Goal: Task Accomplishment & Management: Use online tool/utility

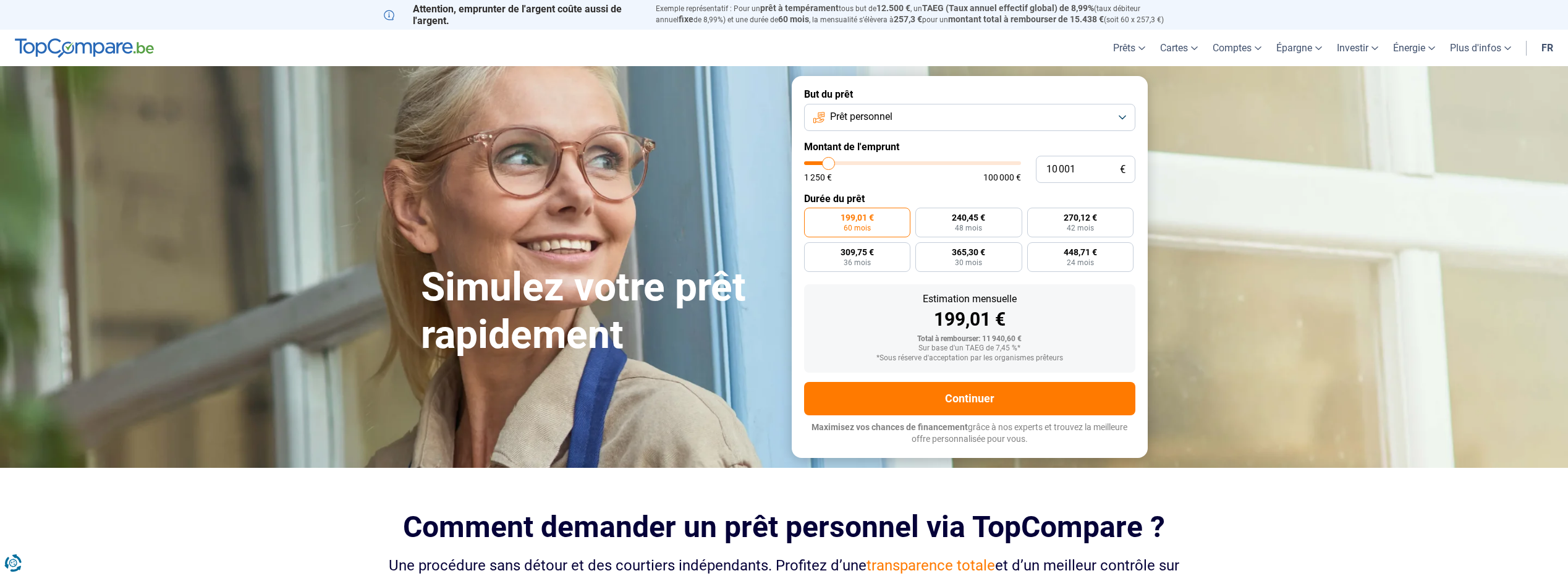
type input "10 500"
type input "10500"
type input "11 000"
type input "11000"
type input "11 250"
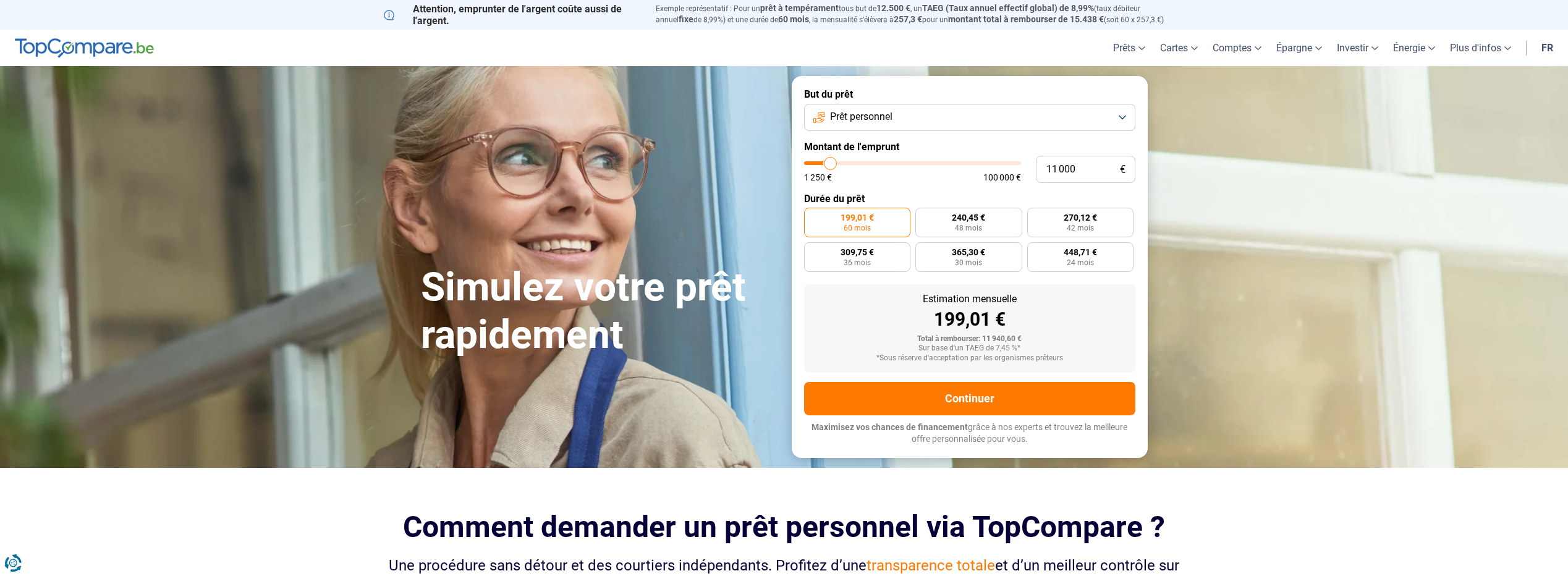
type input "11250"
type input "11 500"
type input "11500"
type input "11 750"
type input "11750"
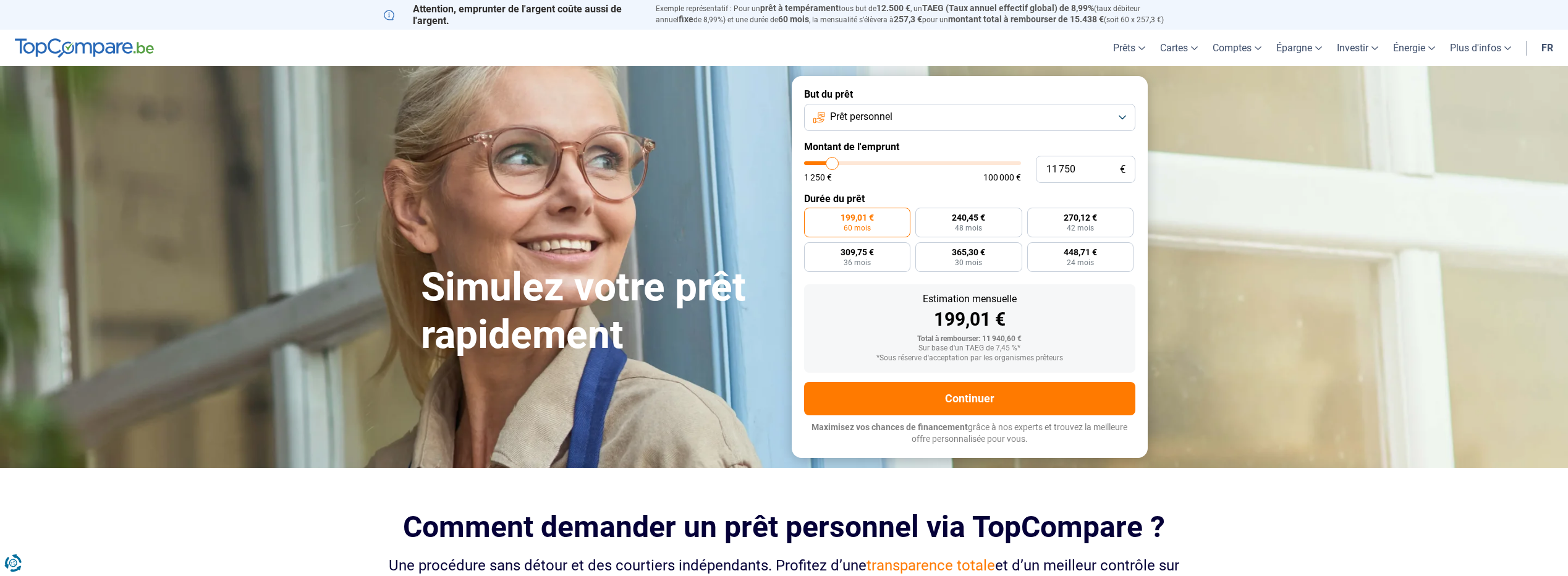
type input "12 500"
type input "12500"
type input "12 750"
type input "12750"
type input "13 000"
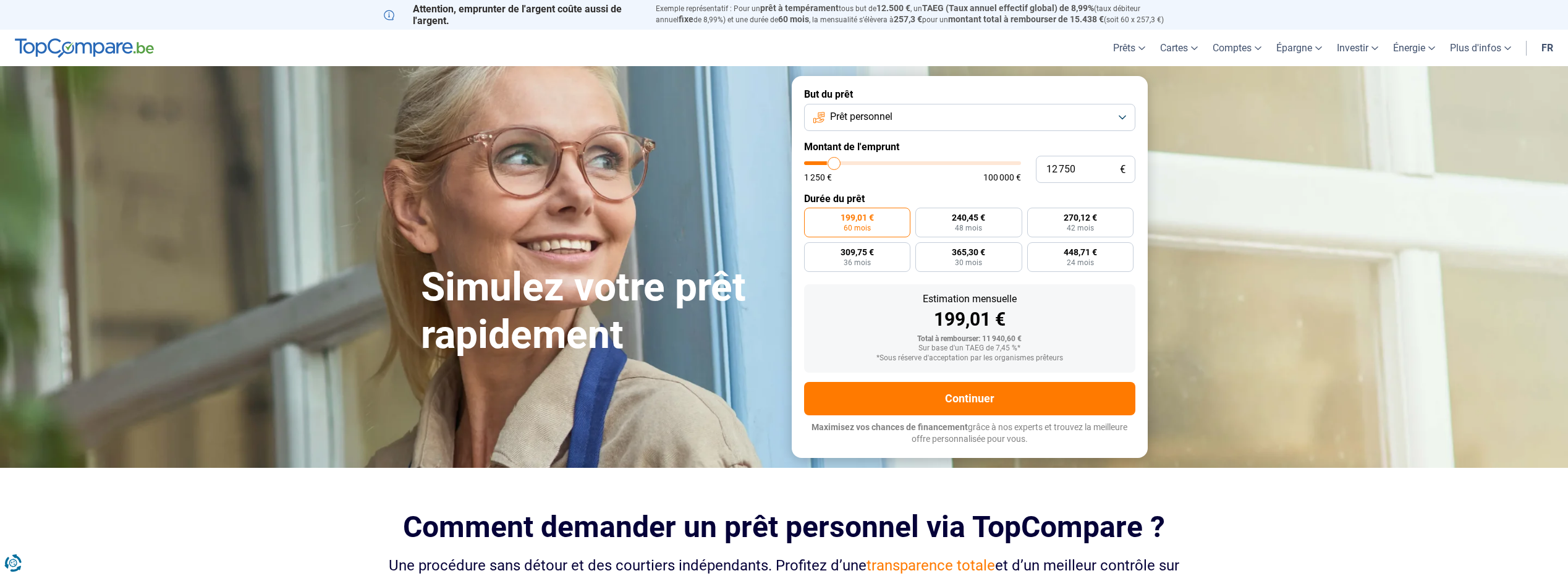
type input "13000"
type input "13 250"
type input "13250"
type input "13 500"
type input "13500"
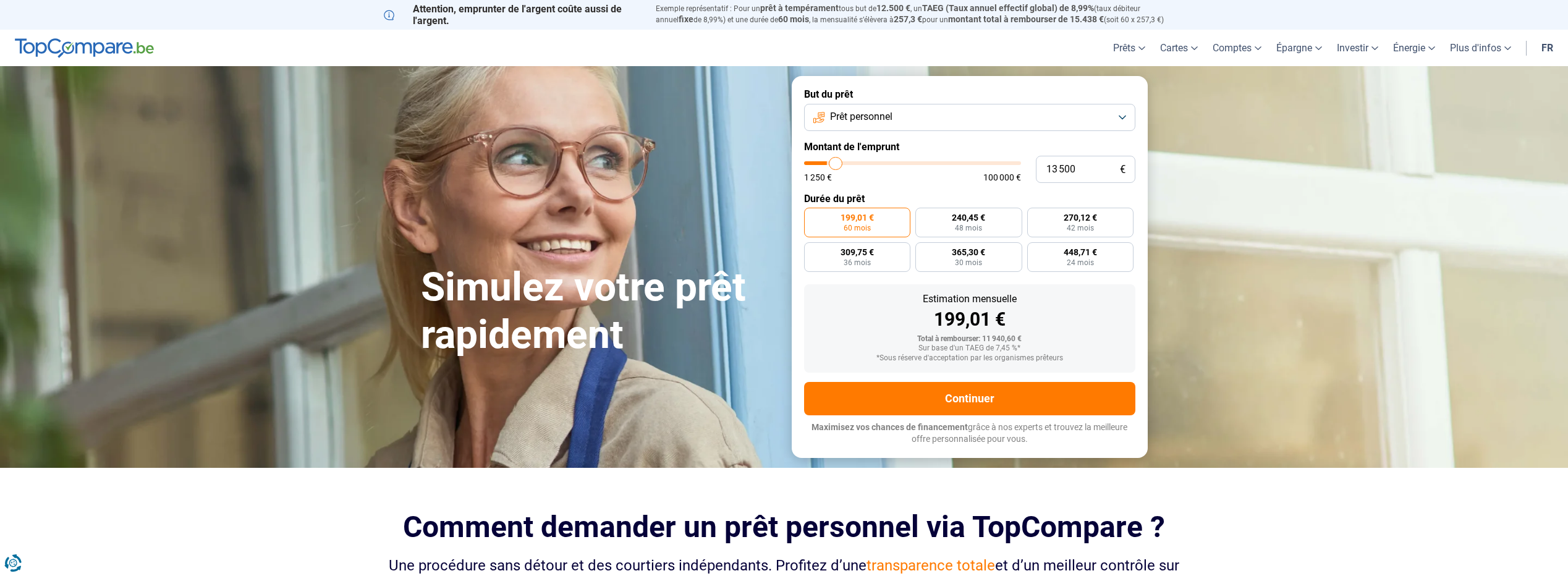
type input "14 000"
type input "14000"
type input "14 500"
type input "14500"
type input "14 750"
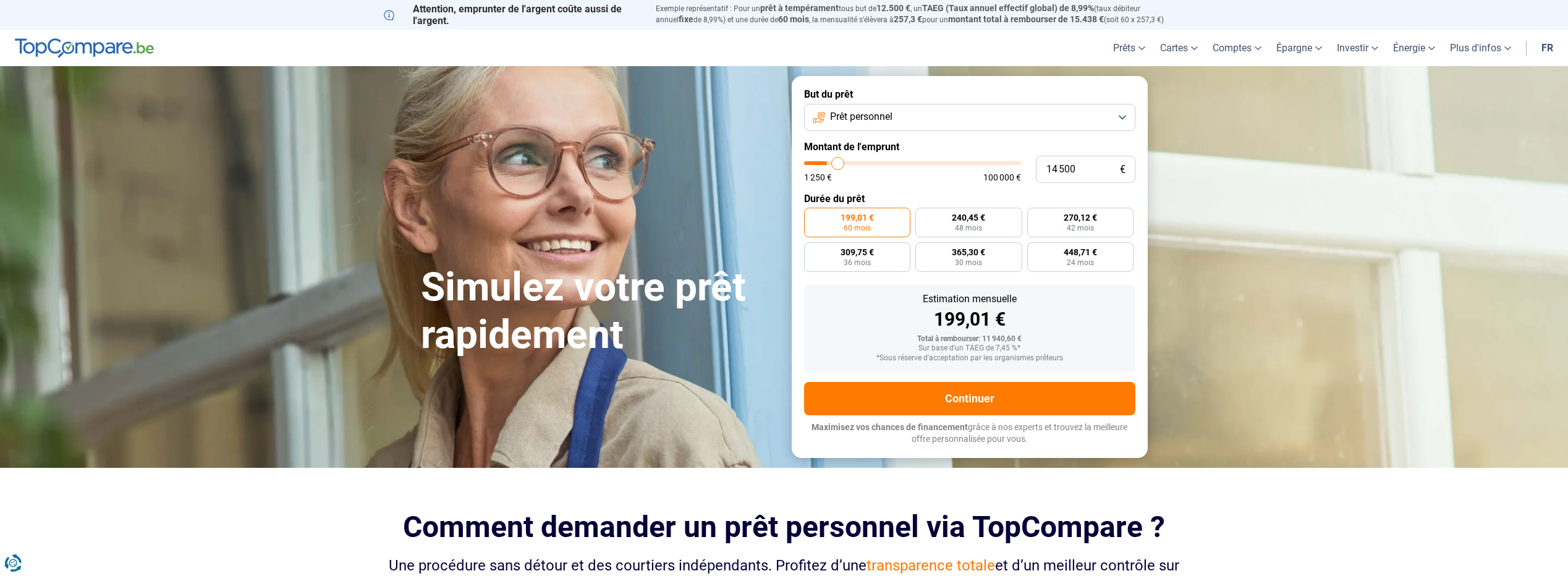
type input "14750"
type input "15 000"
type input "15000"
type input "15 500"
type input "15500"
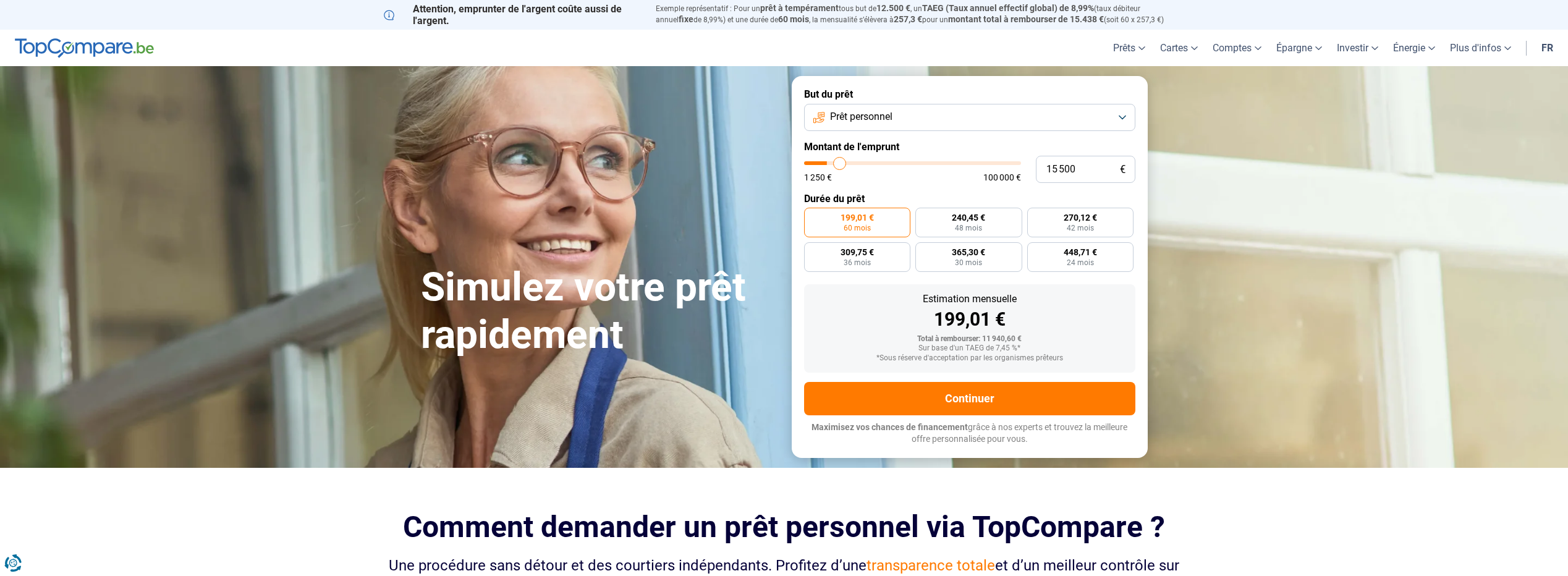
type input "15 750"
type input "15750"
type input "16 250"
type input "16250"
type input "17 000"
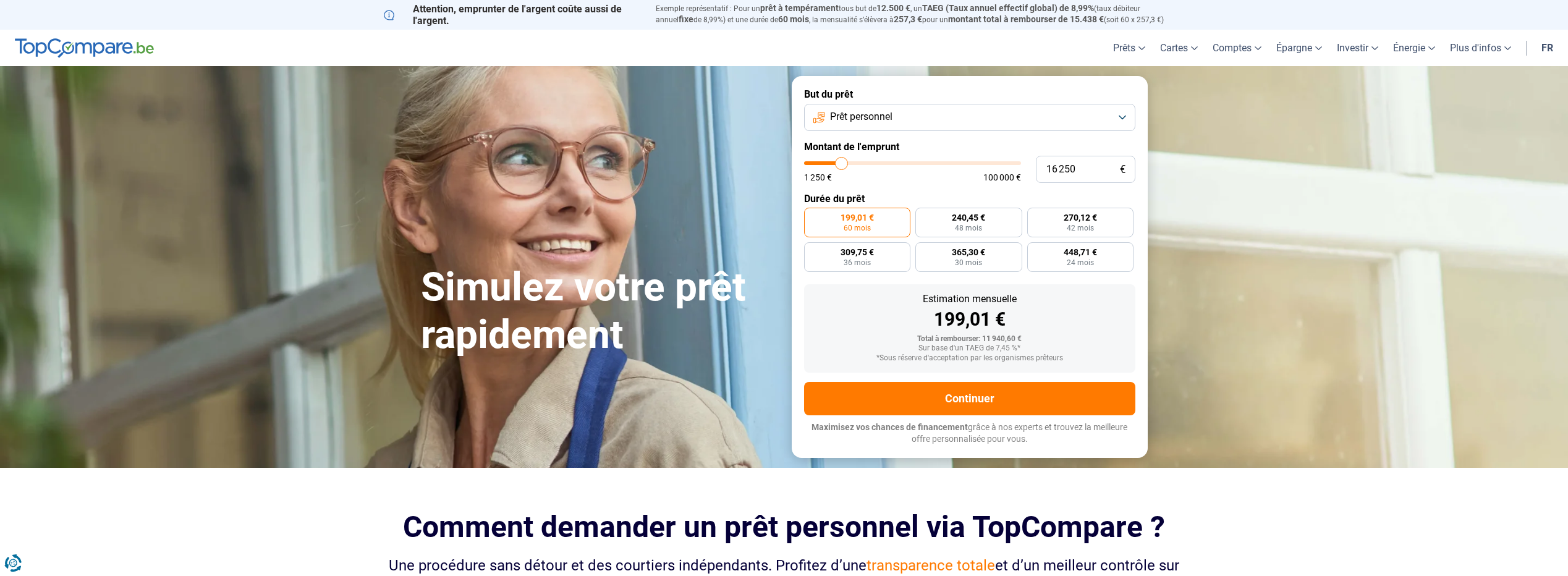
type input "17000"
type input "17 250"
type input "17250"
type input "17 500"
type input "17500"
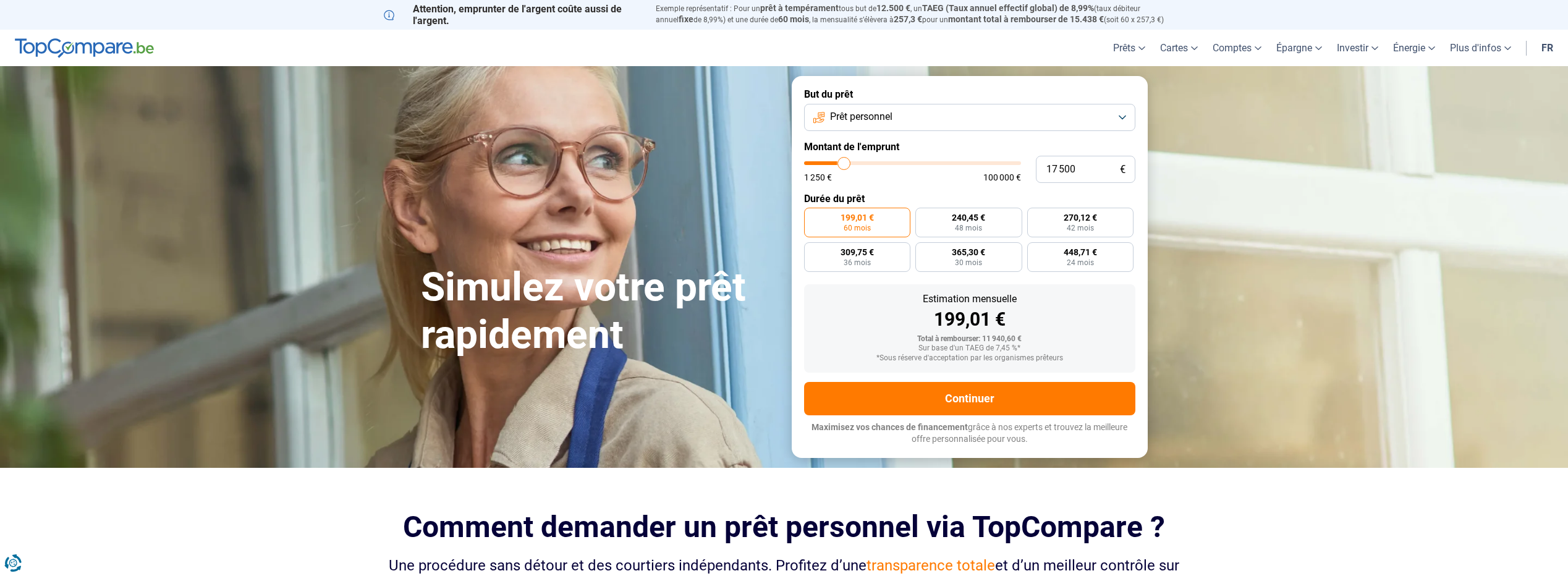
type input "17 750"
type input "17750"
type input "18 000"
type input "18000"
type input "18 500"
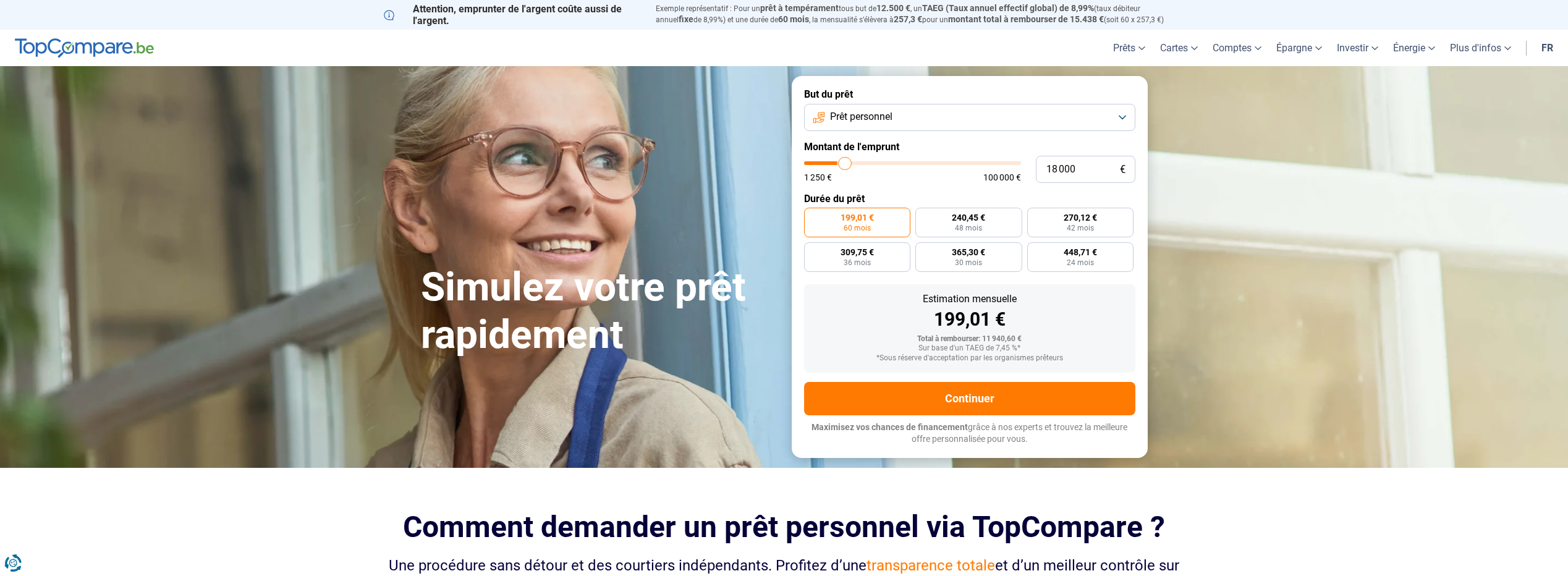
type input "18500"
type input "18 750"
type input "18750"
type input "19 250"
type input "19250"
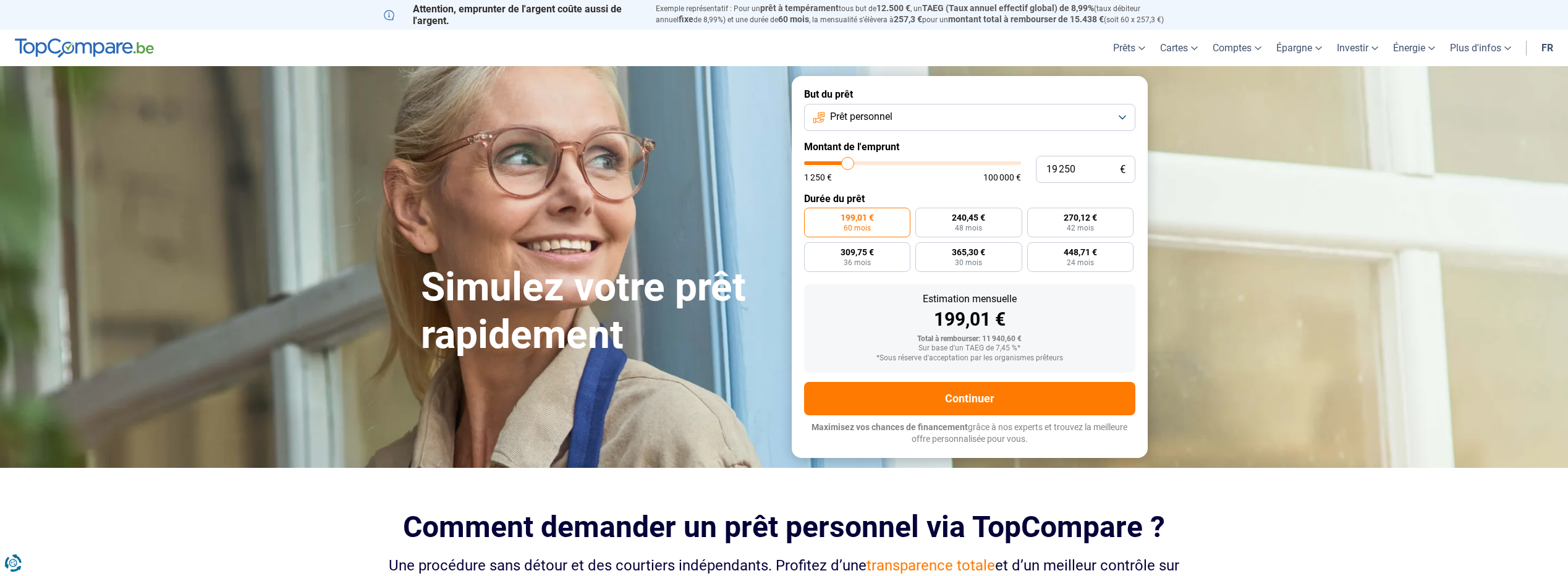
type input "20 000"
type input "20000"
type input "20 250"
type input "20250"
type input "20 500"
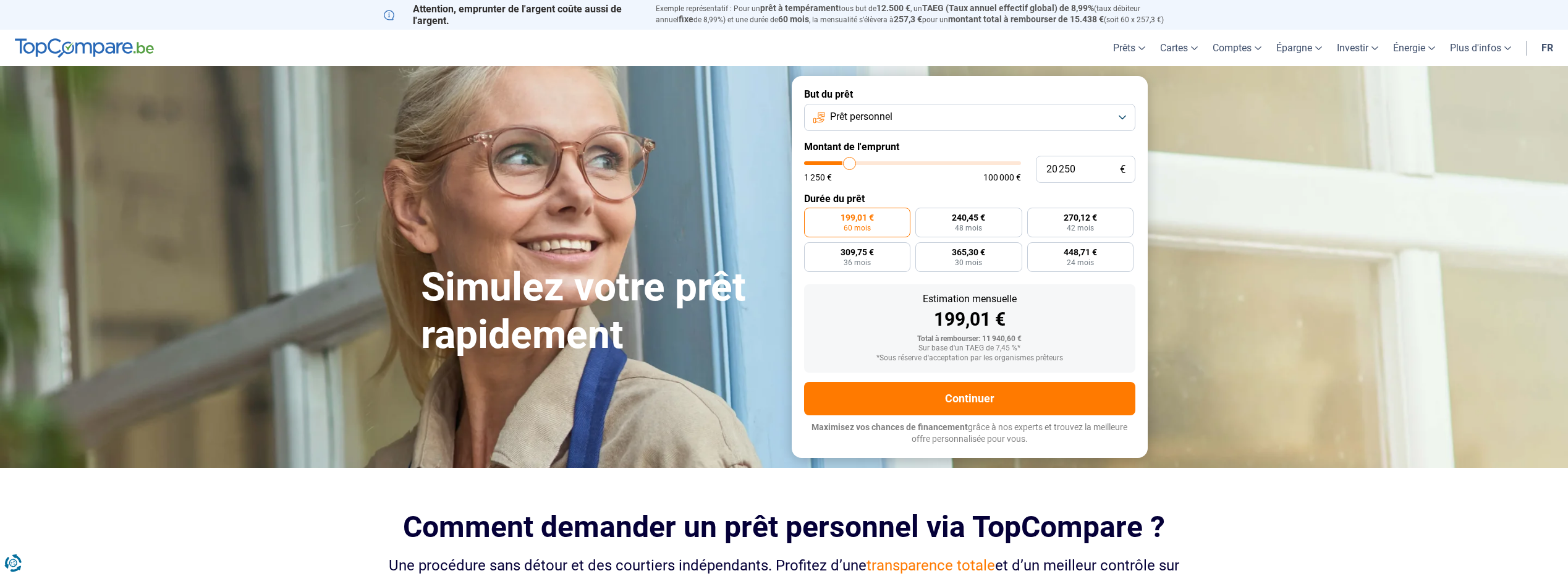
type input "20500"
type input "19 750"
type input "19750"
type input "18 500"
type input "18500"
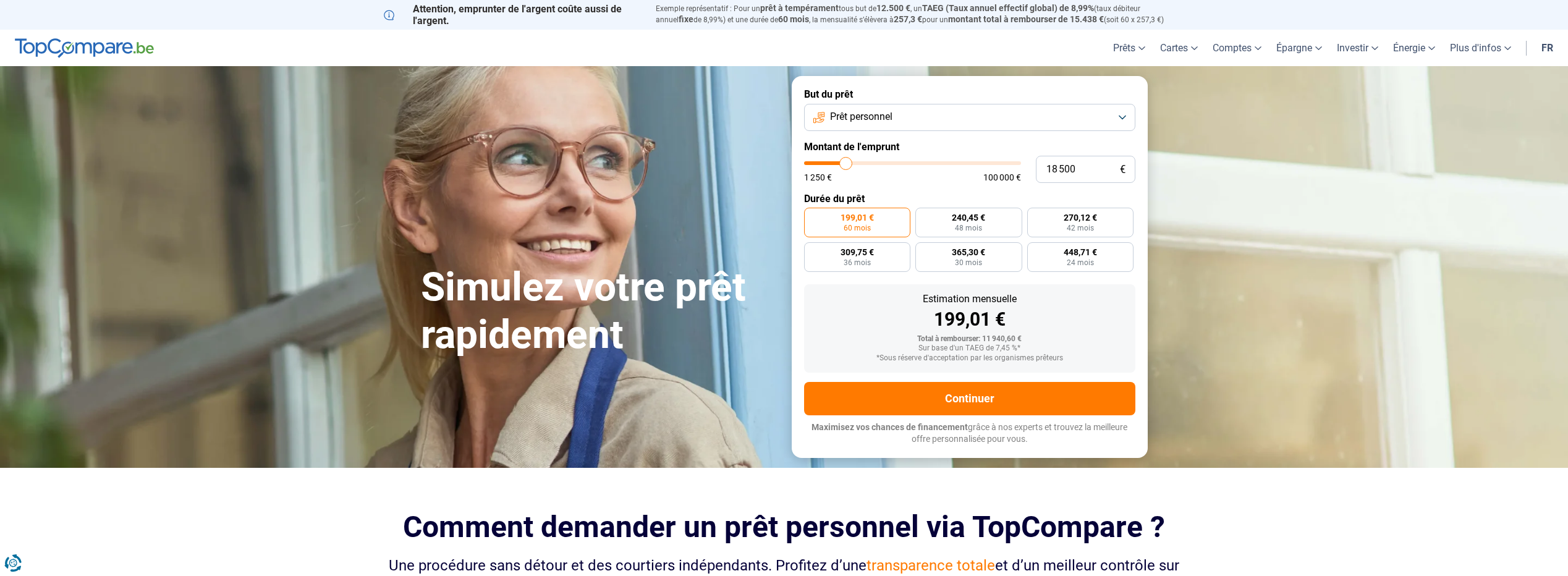
type input "16 500"
type input "16500"
type input "15 000"
type input "15000"
type input "14 500"
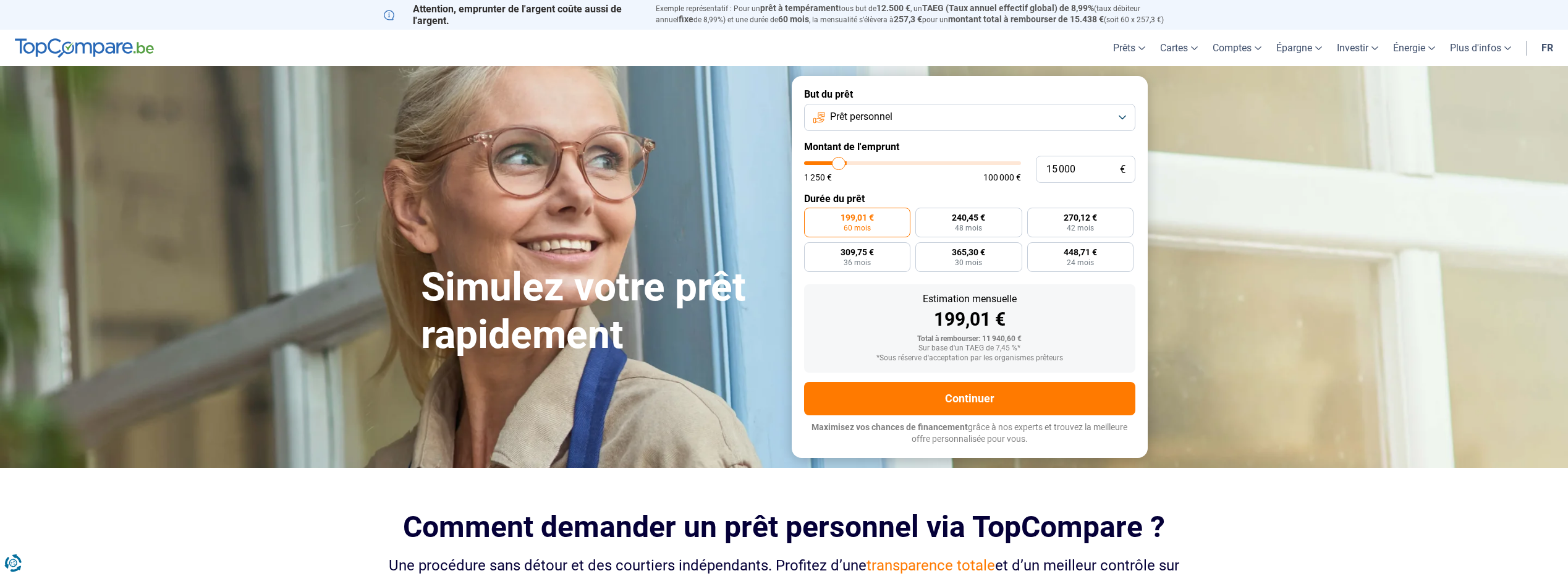
type input "14500"
type input "14 250"
type input "14250"
type input "14 000"
type input "14000"
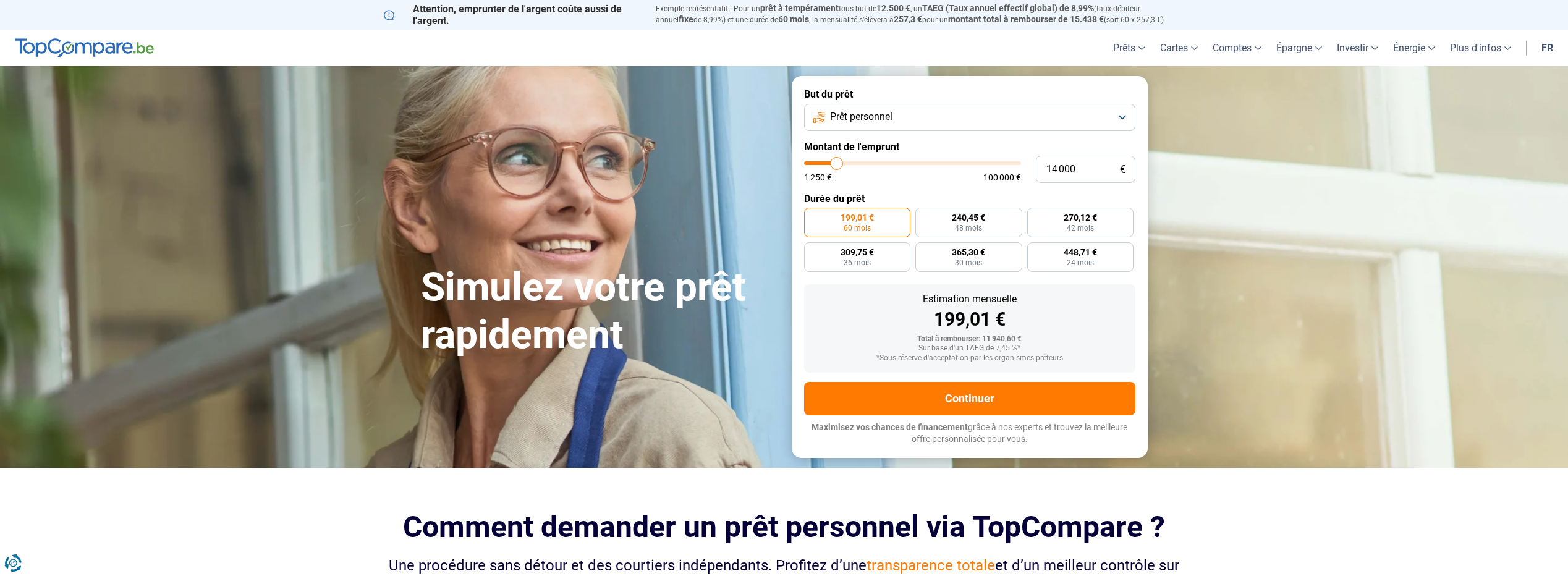
type input "13 500"
type input "13500"
type input "13 250"
type input "13250"
type input "12 750"
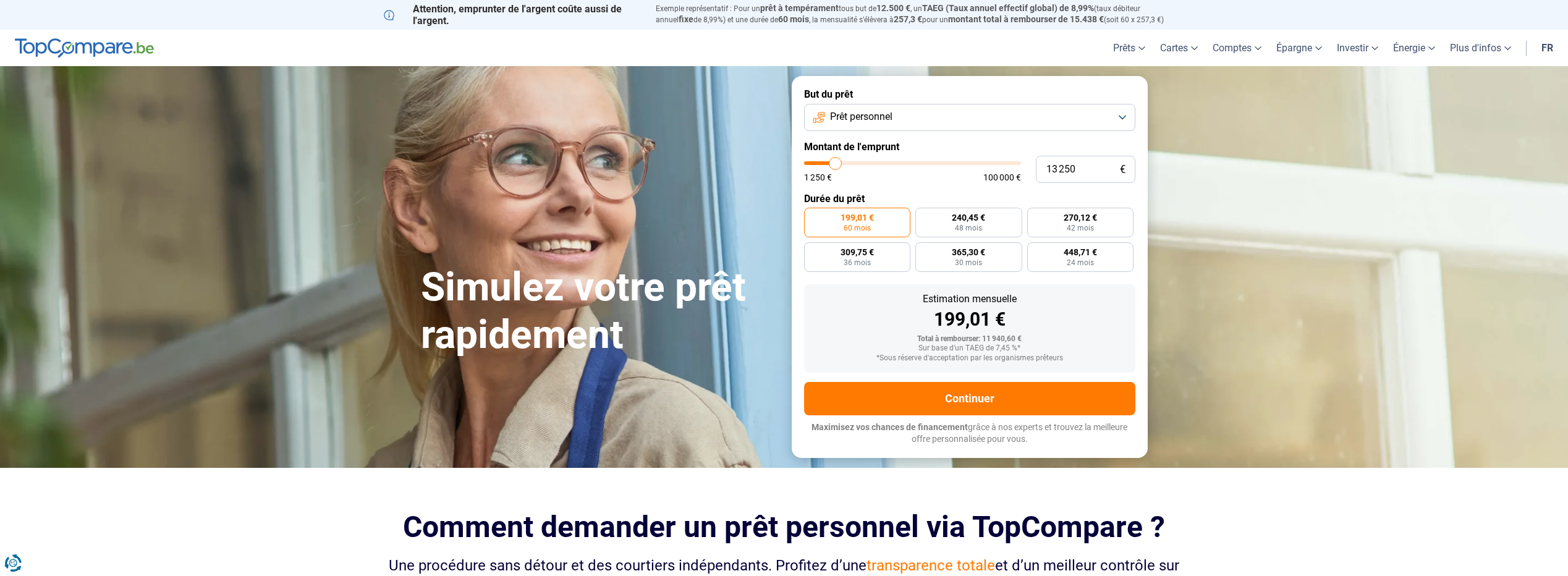
type input "12750"
type input "12 500"
type input "12500"
type input "12 000"
type input "12000"
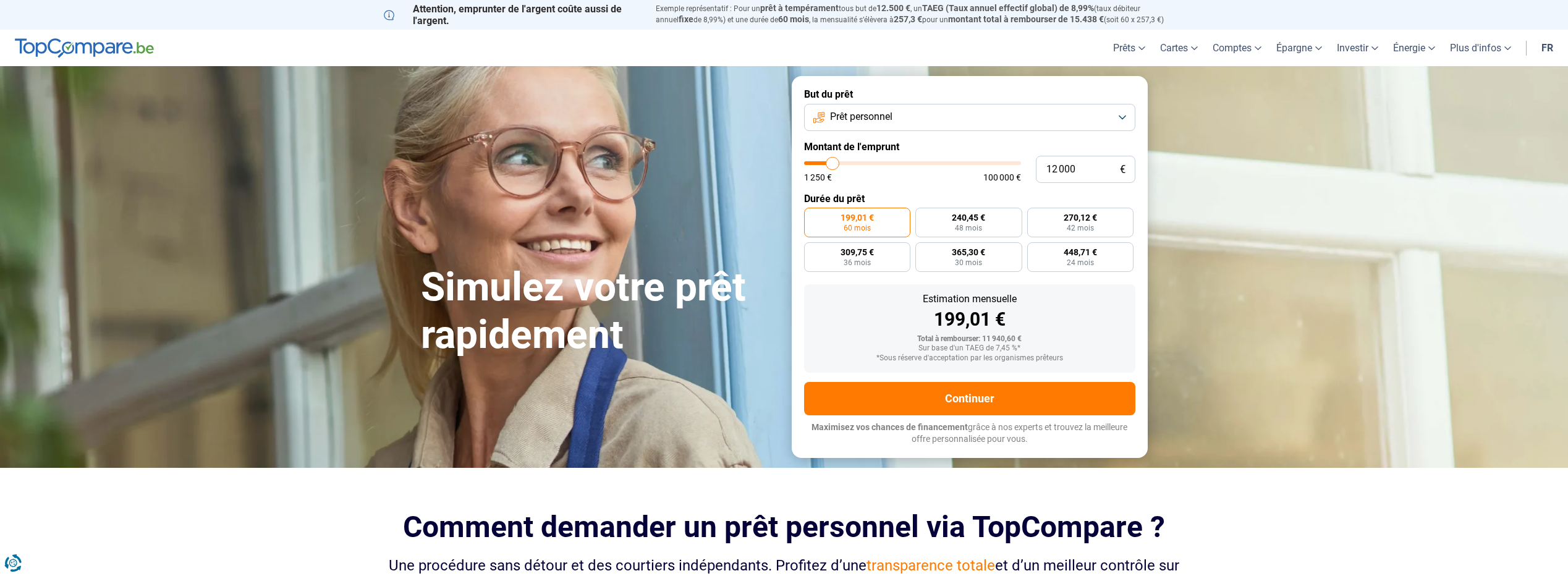
type input "11 750"
type input "11750"
type input "11 500"
type input "11500"
type input "11 250"
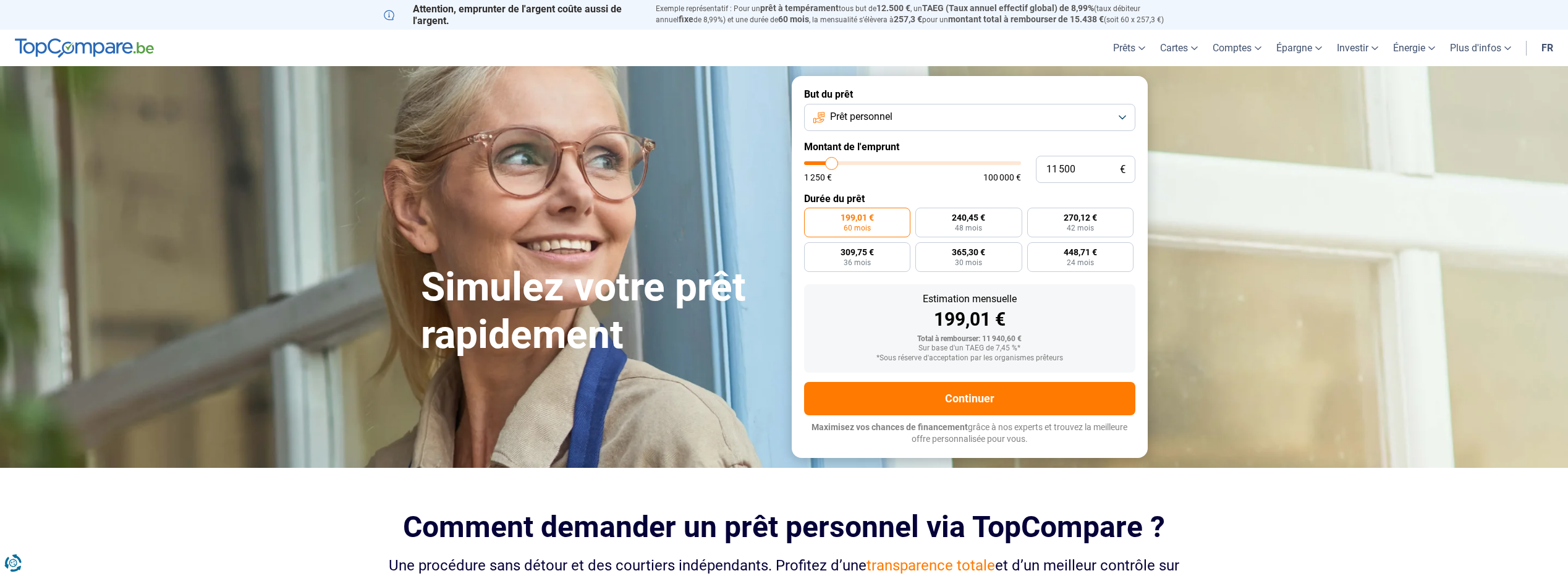
type input "11250"
type input "11 000"
type input "11000"
type input "10 500"
type input "10500"
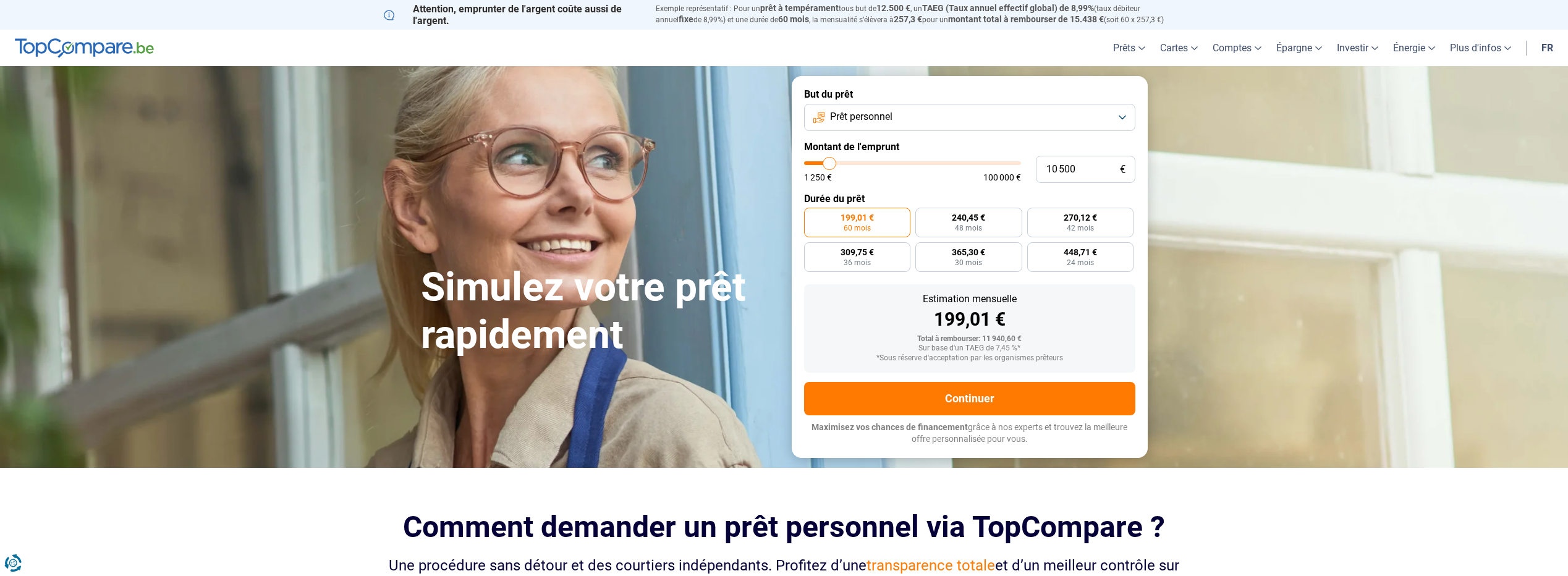
type input "10 250"
type input "10250"
type input "10 000"
type input "10000"
type input "9 750"
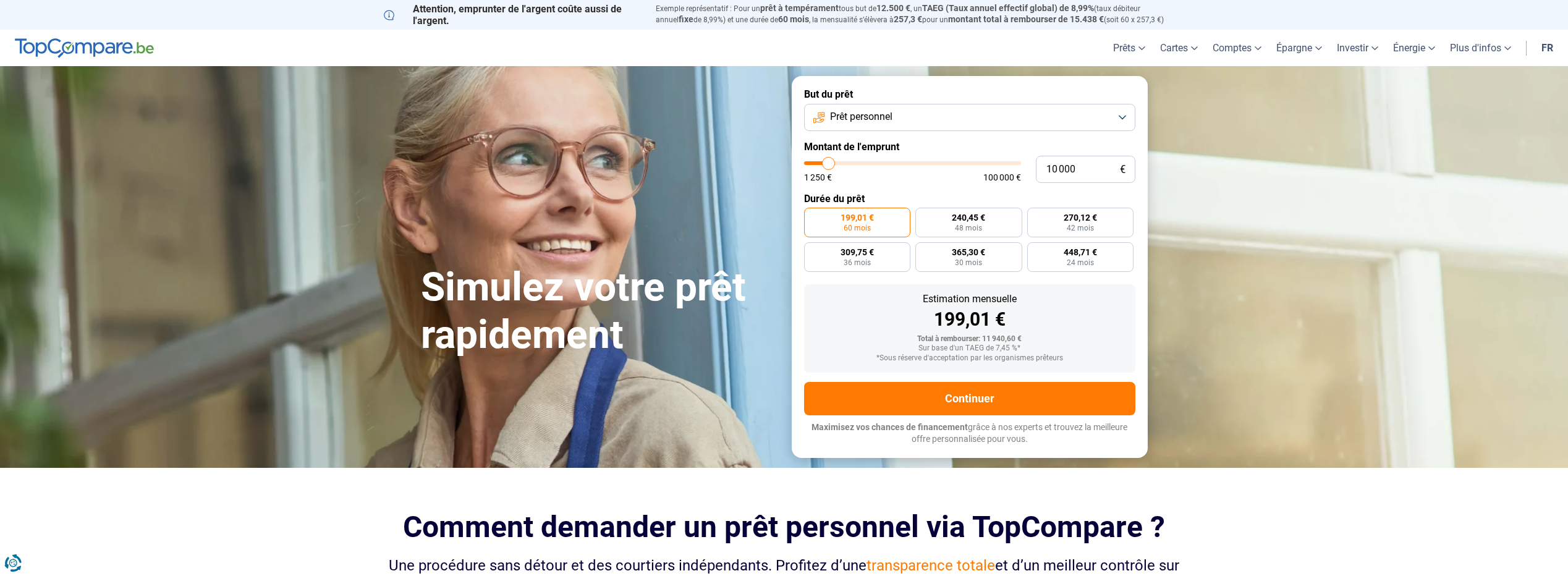
type input "9750"
type input "9 500"
type input "9500"
type input "9 000"
type input "9000"
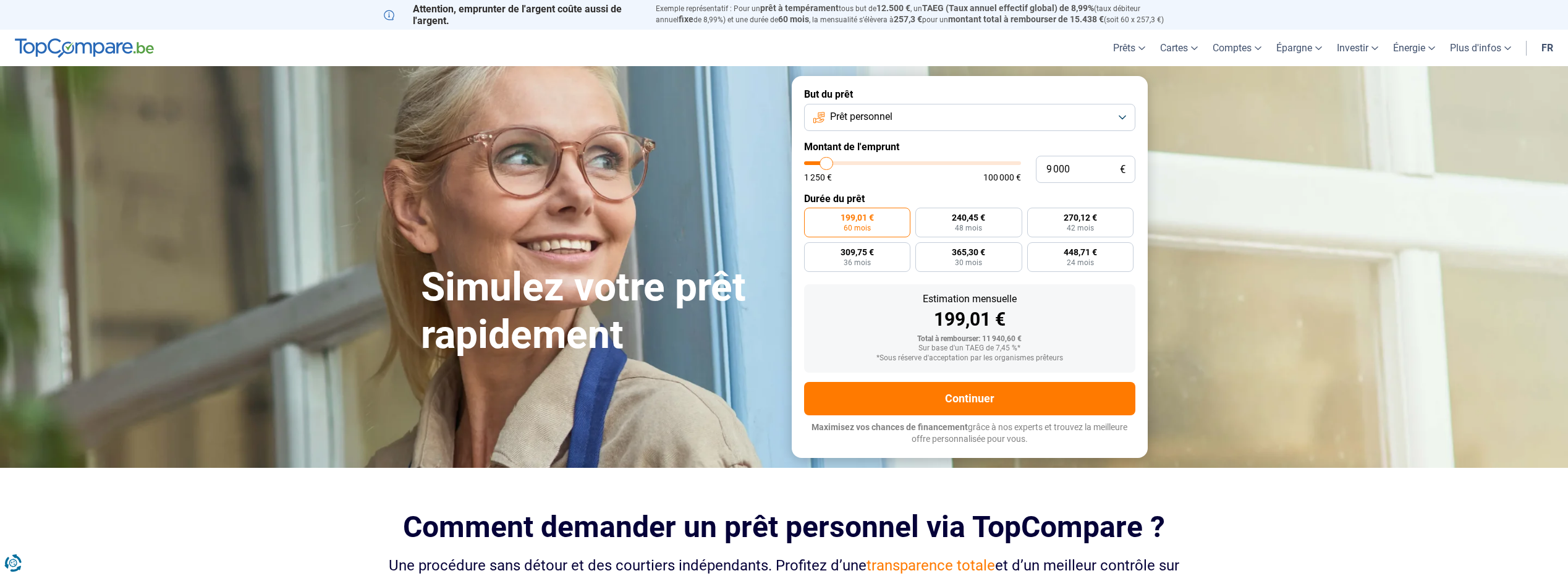
type input "8 750"
type input "8750"
type input "8 500"
type input "8500"
type input "8 250"
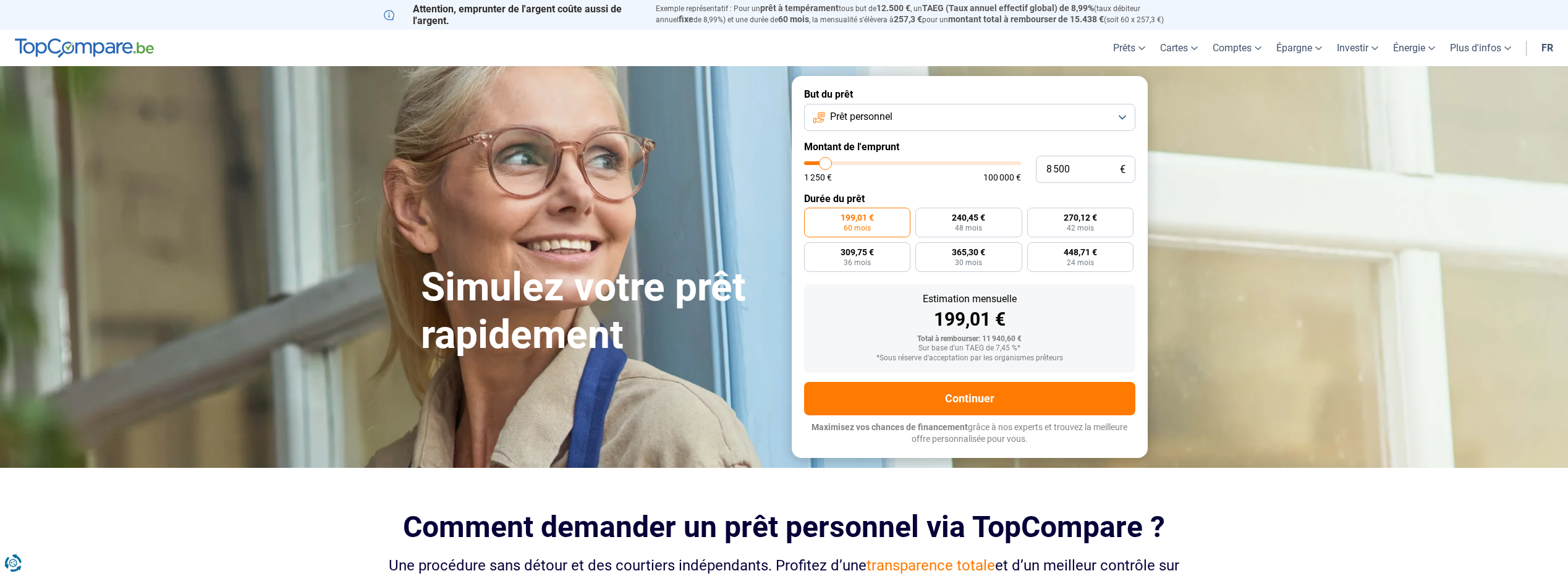
type input "8250"
type input "8 000"
type input "8000"
type input "6 750"
type input "6750"
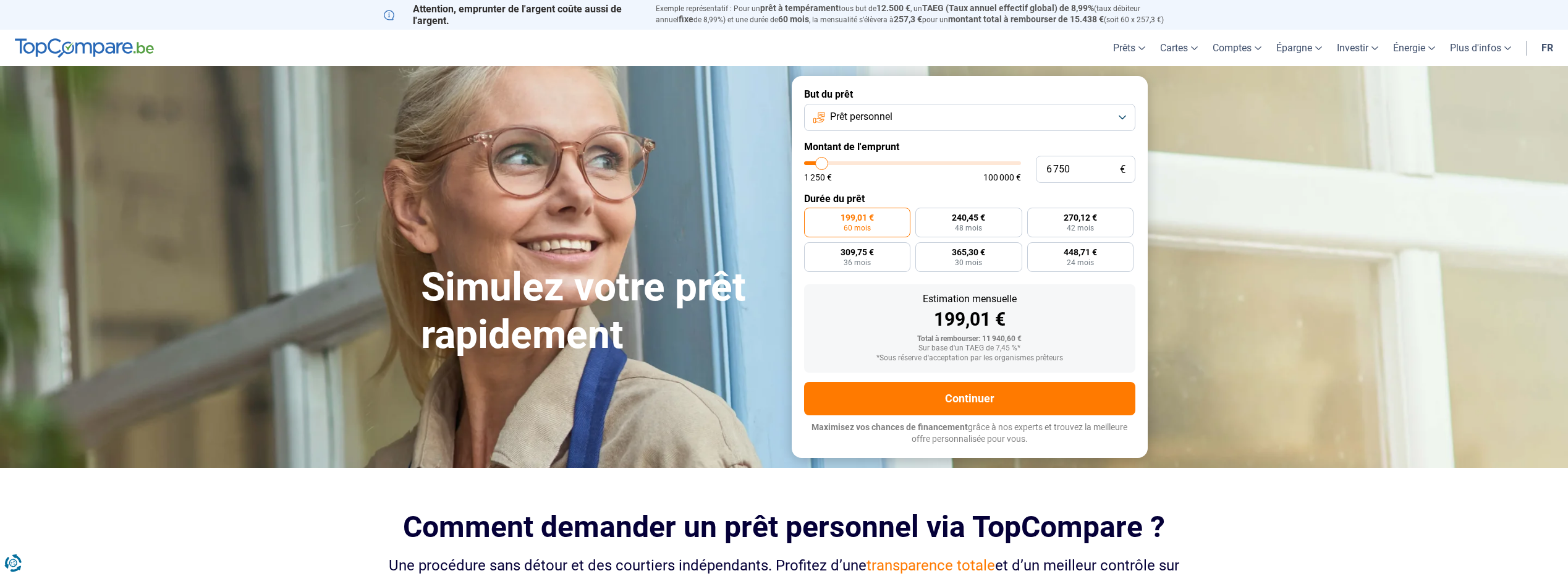
type input "6 000"
type input "6000"
type input "5 000"
type input "5000"
type input "4 000"
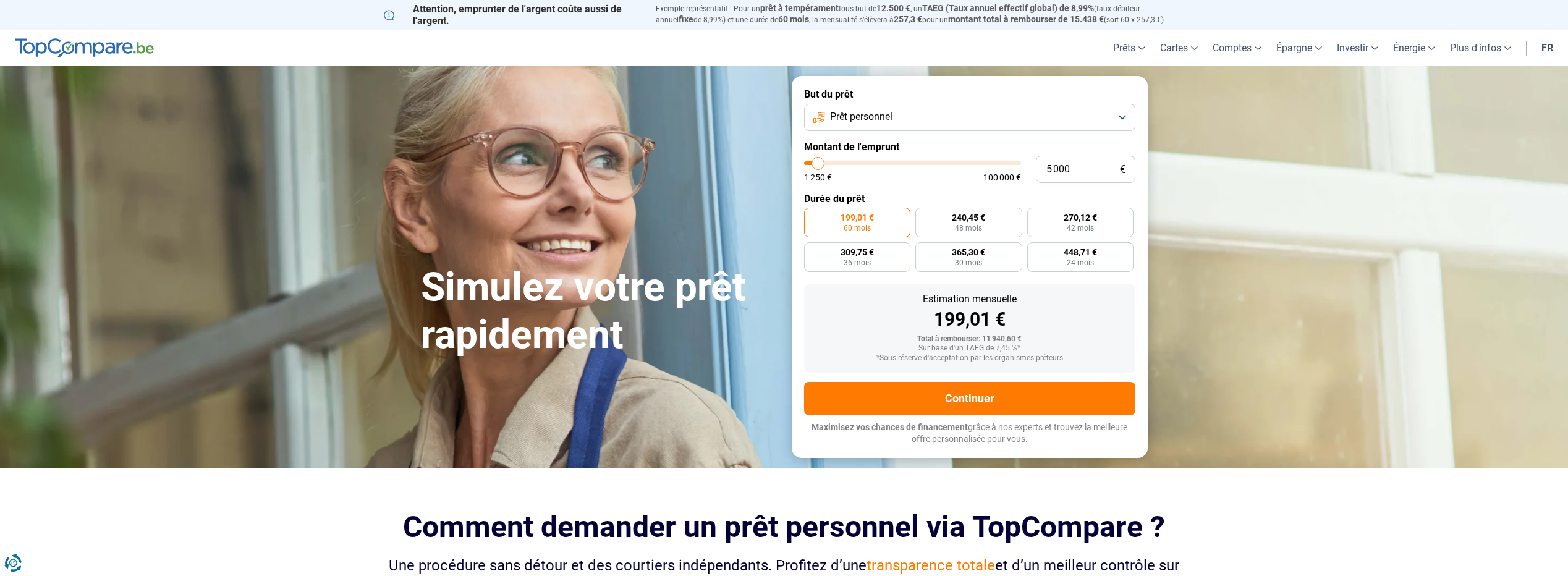
type input "4000"
type input "3 500"
type input "3500"
type input "3 000"
type input "3000"
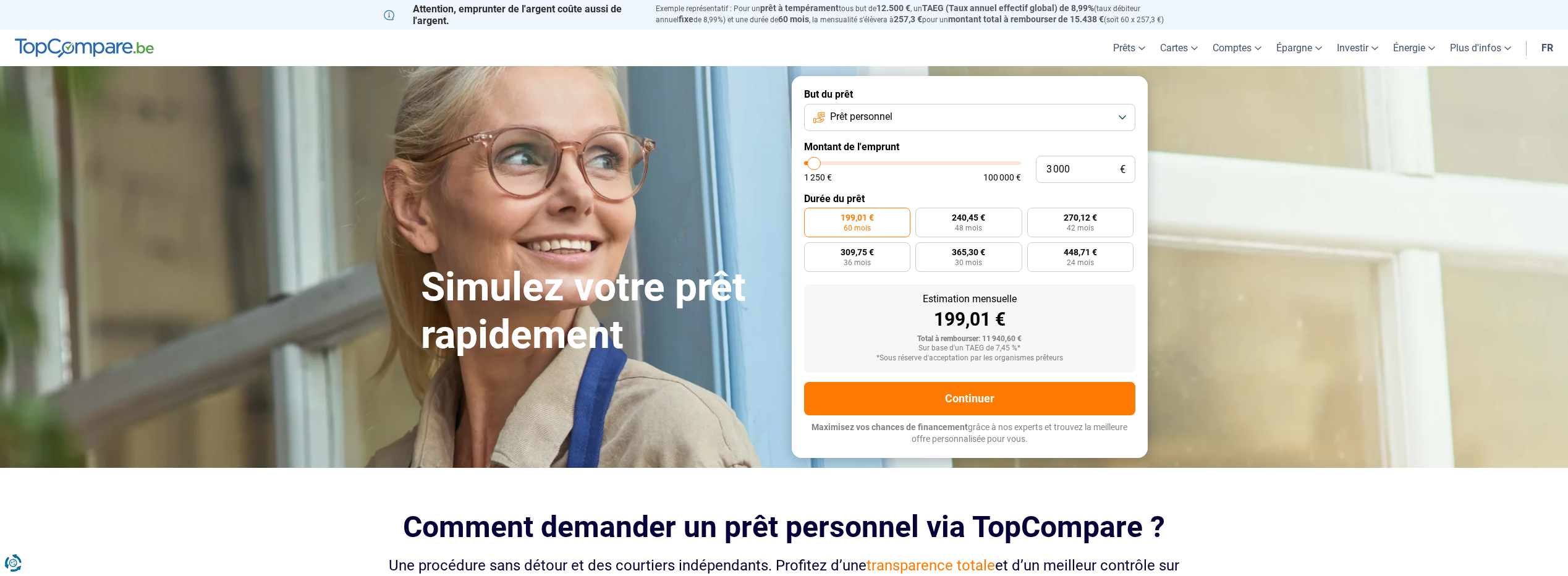
type input "2 750"
type input "2750"
type input "2 500"
type input "2500"
type input "2 000"
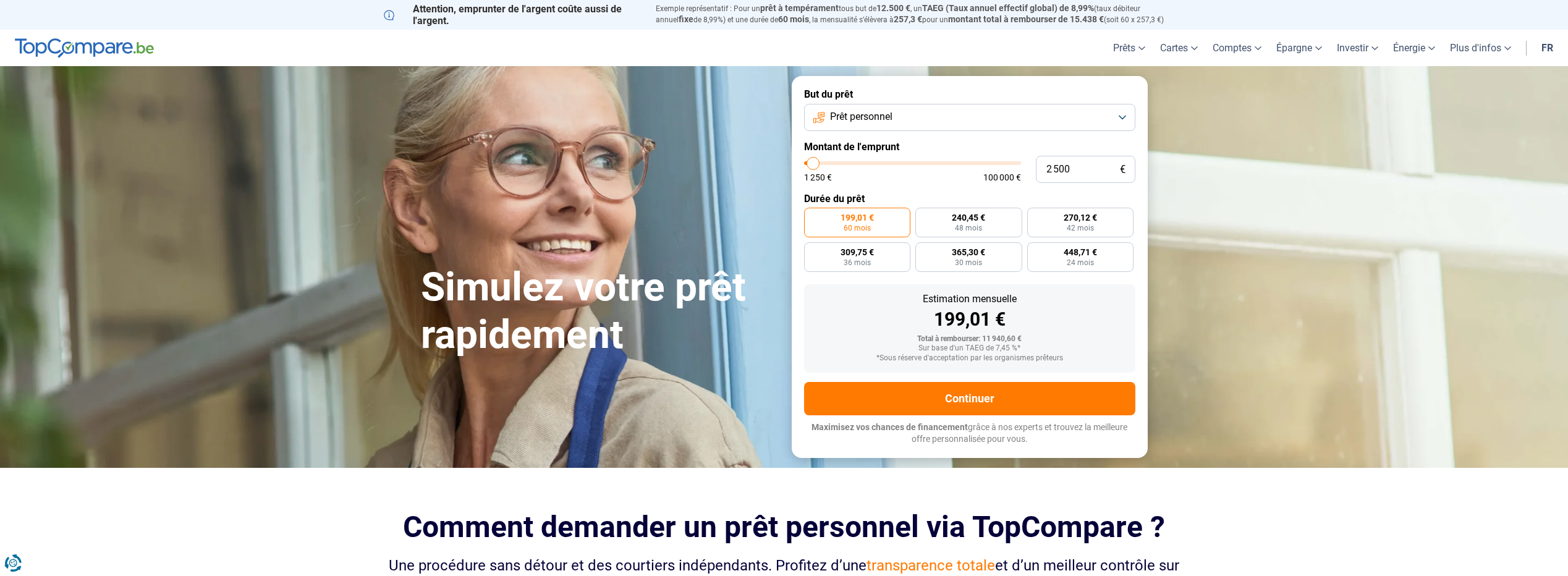
type input "2000"
type input "1 250"
type input "1250"
type input "1 500"
type input "1500"
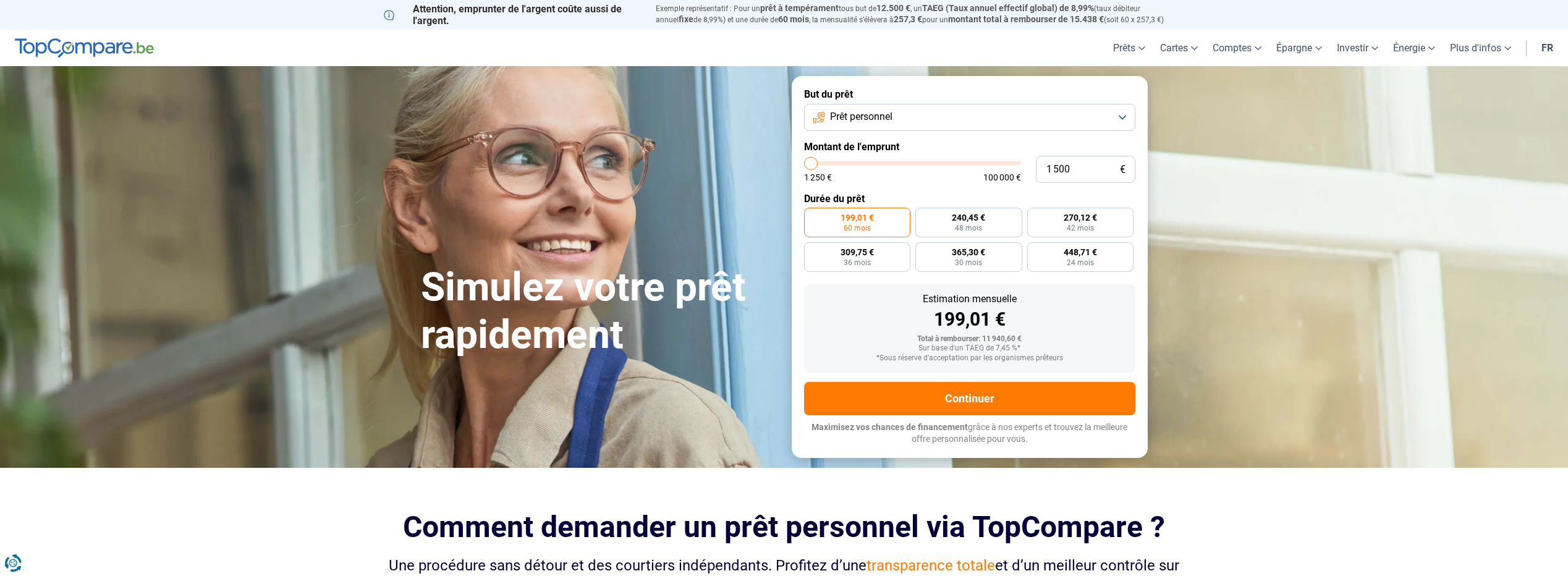
type input "2 250"
type input "2250"
type input "2 500"
type input "2500"
type input "2 750"
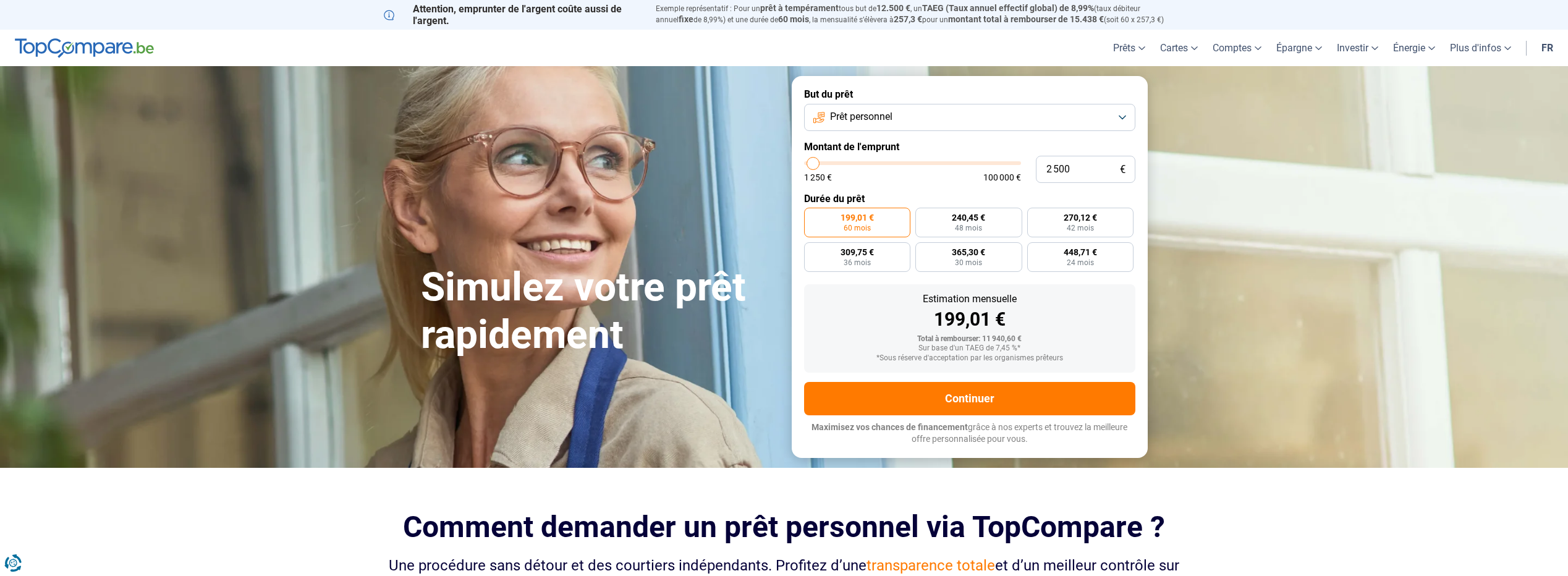
type input "2750"
type input "3 000"
type input "3000"
type input "3 500"
type input "3500"
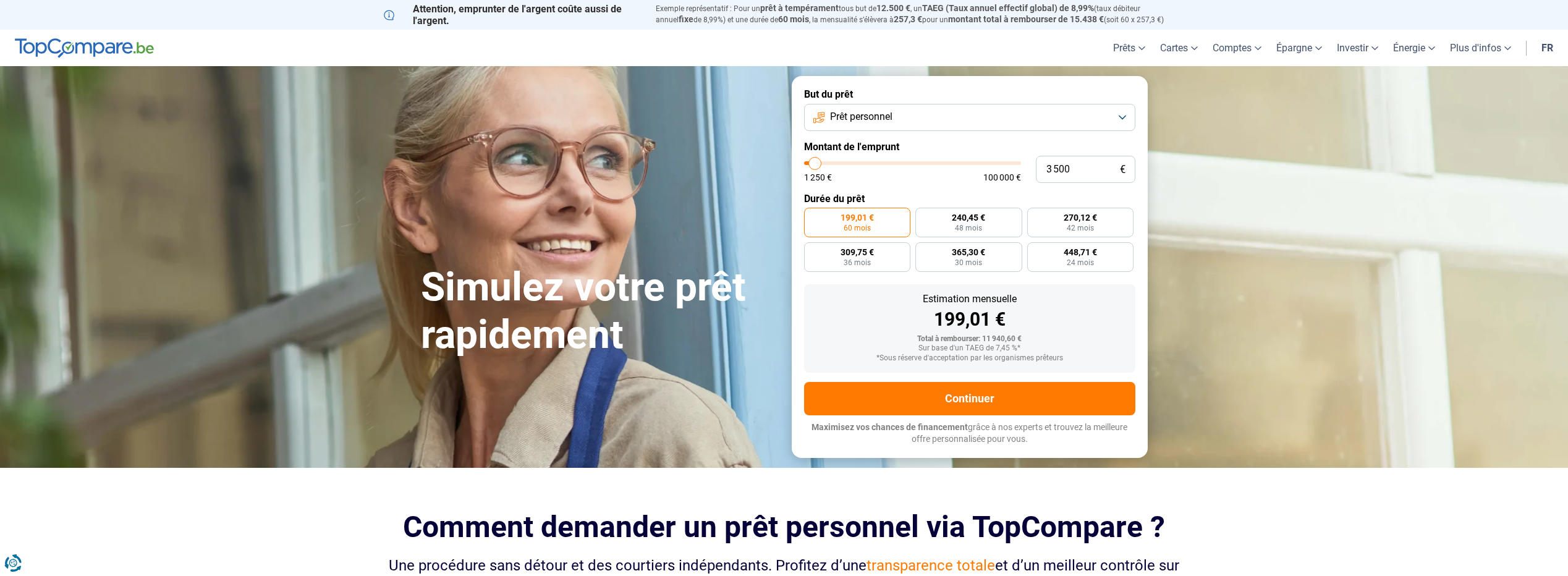
type input "3 750"
type input "3750"
type input "4 000"
type input "4000"
type input "4 250"
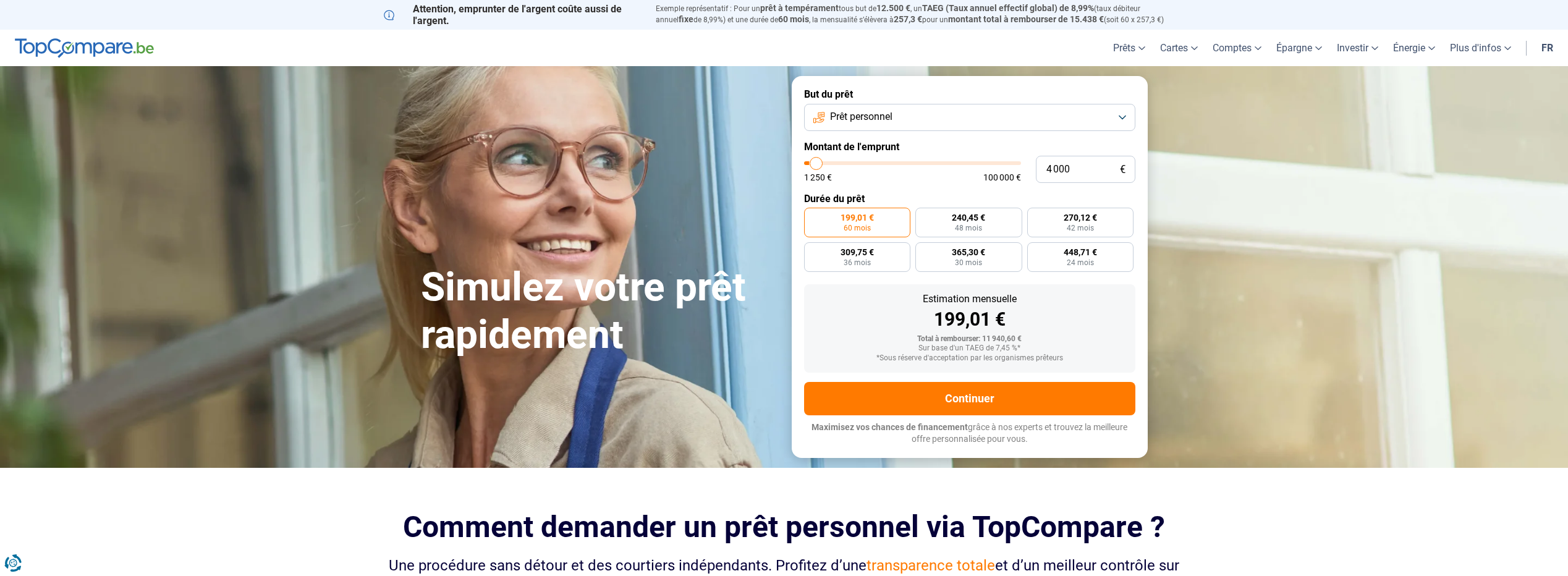
type input "4250"
type input "4 500"
type input "4500"
type input "5 000"
type input "5000"
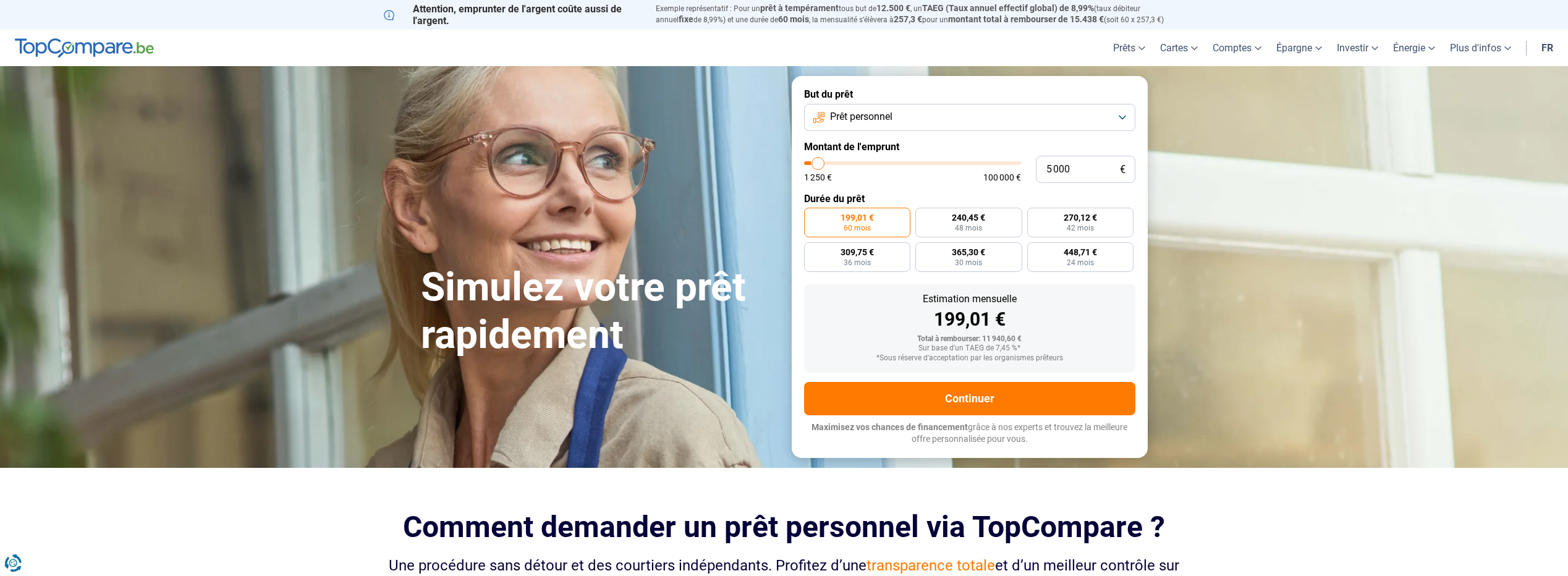
type input "5 250"
type input "5250"
type input "5 500"
type input "5500"
type input "5 750"
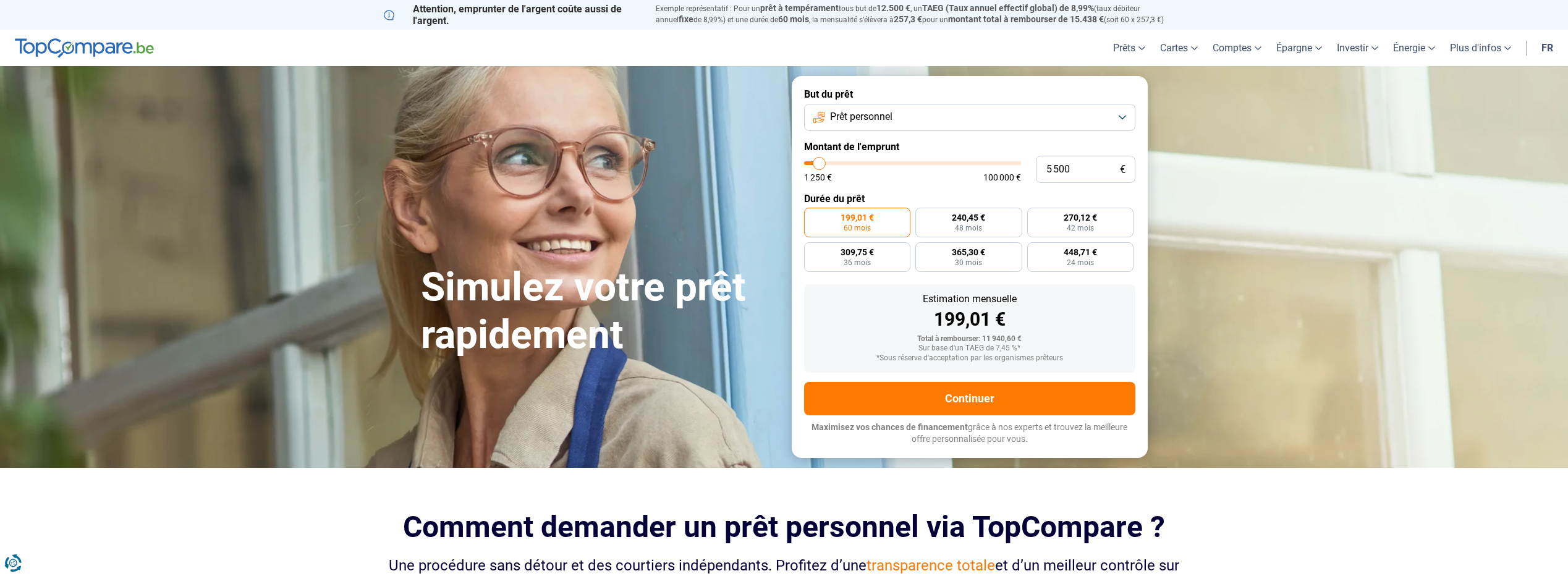
type input "5750"
type input "6 500"
type input "6500"
type input "6 750"
type input "6750"
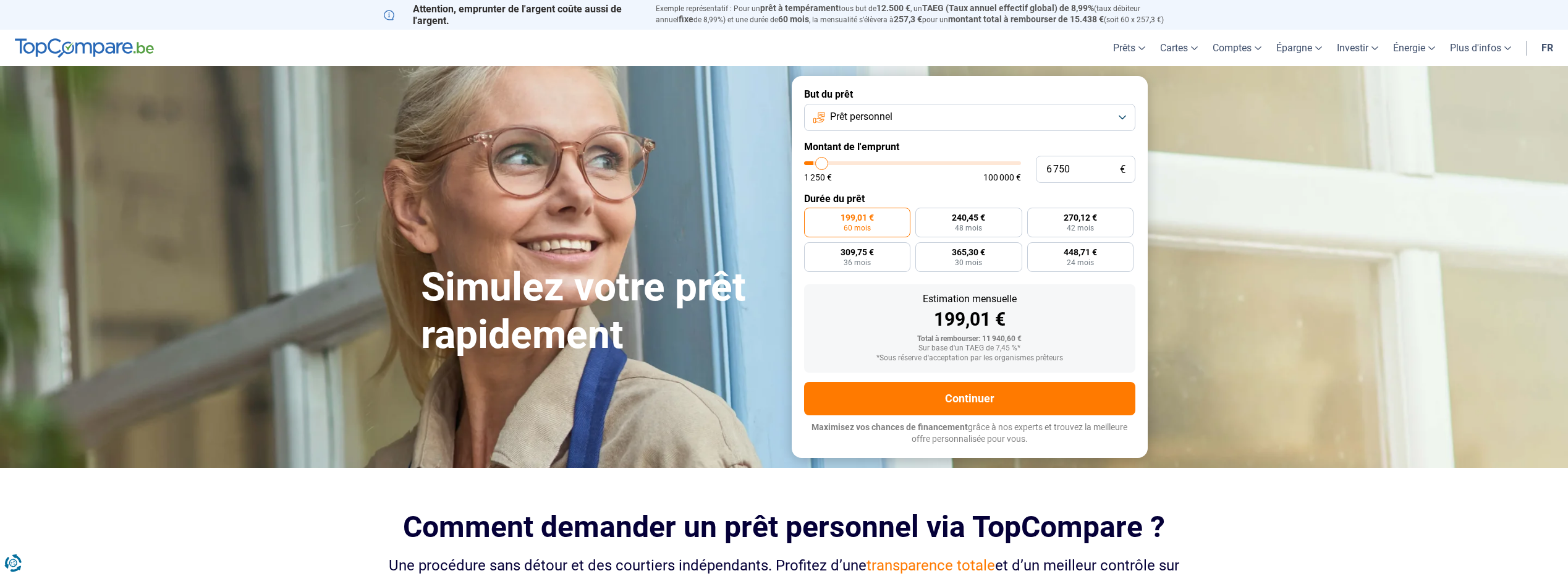
type input "7 000"
drag, startPoint x: 829, startPoint y: 164, endPoint x: 822, endPoint y: 170, distance: 9.2
type input "7000"
click at [822, 165] on input "range" at bounding box center [912, 163] width 217 height 4
radio input "true"
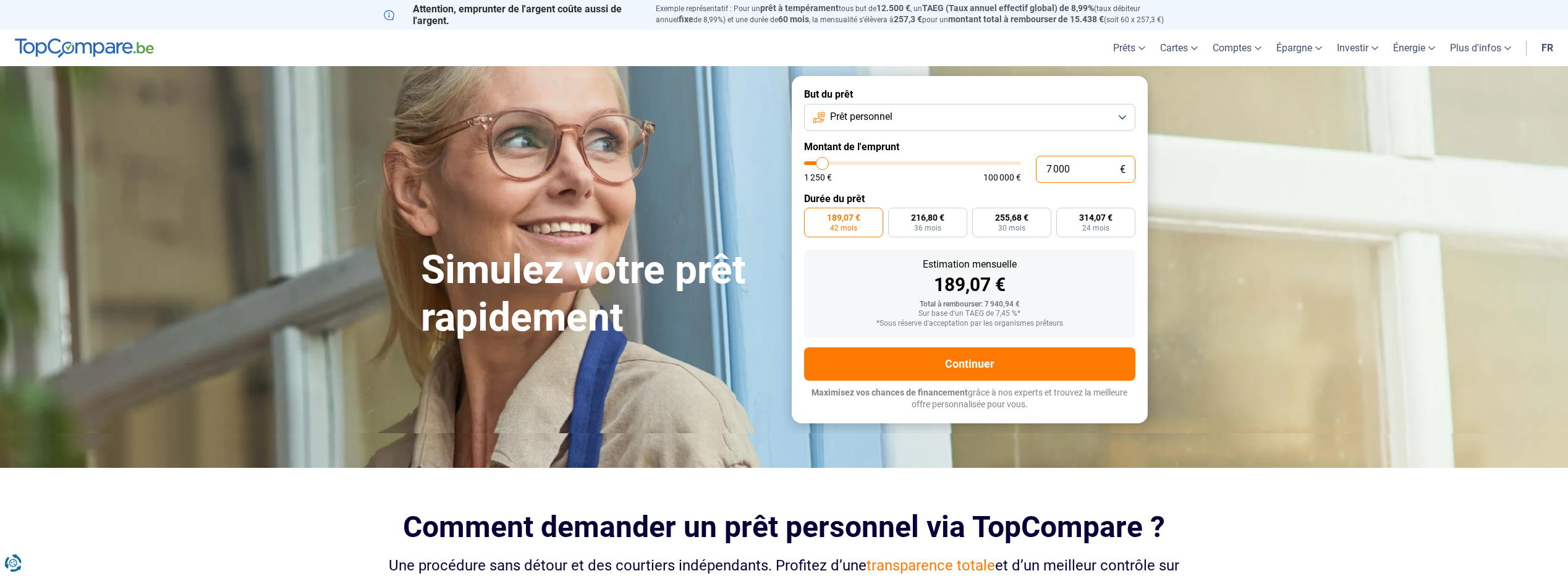
click at [1056, 167] on input "7 000" at bounding box center [1085, 169] width 100 height 27
type input "7 500"
type input "7500"
type input "7 500"
click at [847, 221] on span "202,57 €" at bounding box center [843, 217] width 34 height 9
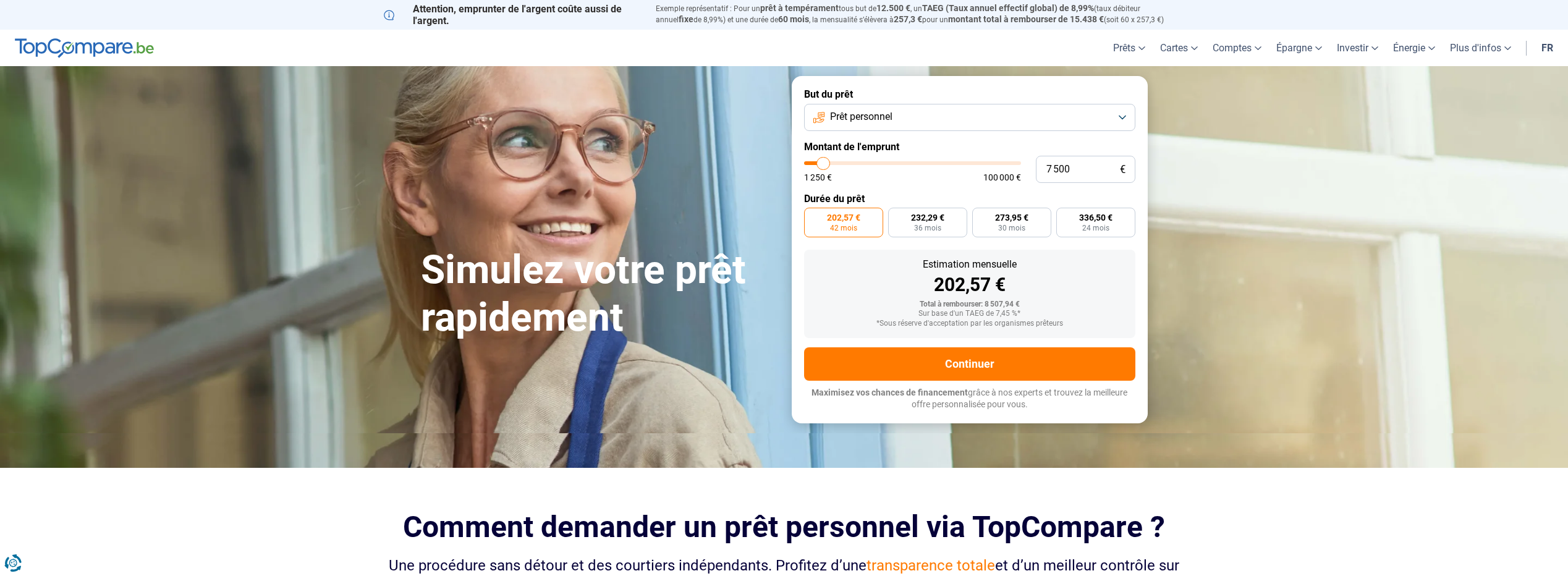
click at [812, 216] on input "202,57 € 42 mois" at bounding box center [808, 212] width 8 height 8
